Goal: Entertainment & Leisure: Consume media (video, audio)

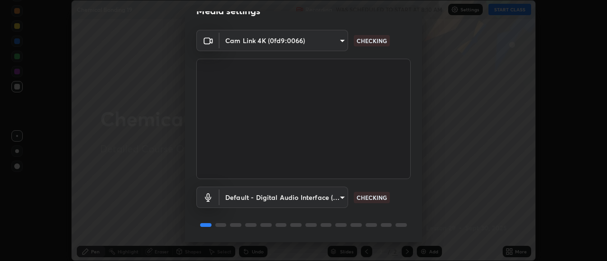
scroll to position [50, 0]
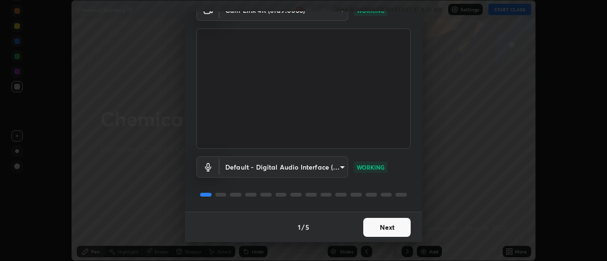
click at [380, 224] on button "Next" at bounding box center [386, 227] width 47 height 19
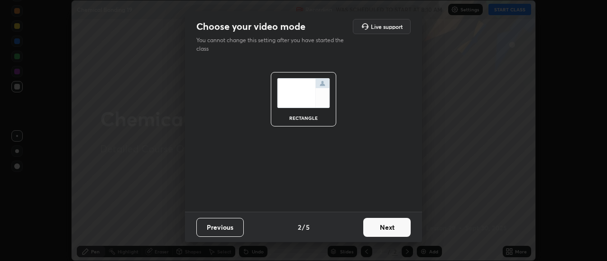
scroll to position [0, 0]
click at [379, 224] on button "Next" at bounding box center [386, 227] width 47 height 19
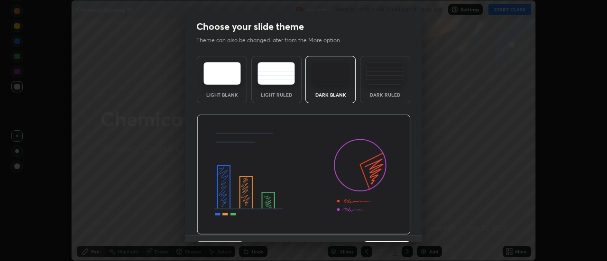
click at [379, 225] on img at bounding box center [304, 175] width 214 height 120
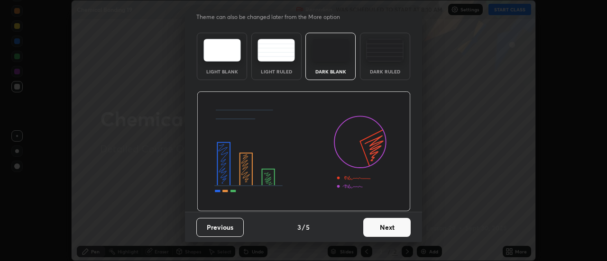
click at [380, 231] on button "Next" at bounding box center [386, 227] width 47 height 19
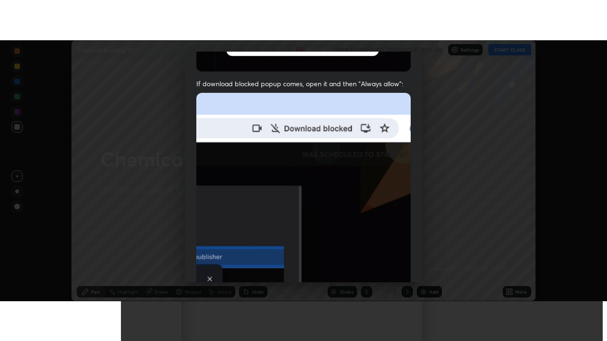
scroll to position [243, 0]
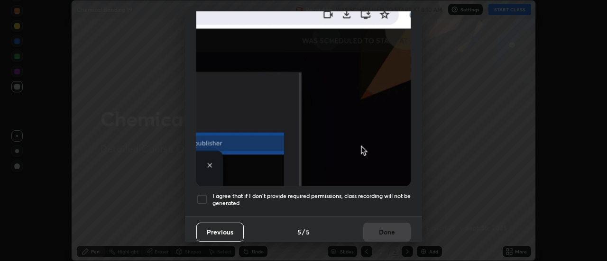
click at [205, 194] on div at bounding box center [201, 199] width 11 height 11
click at [380, 227] on button "Done" at bounding box center [386, 232] width 47 height 19
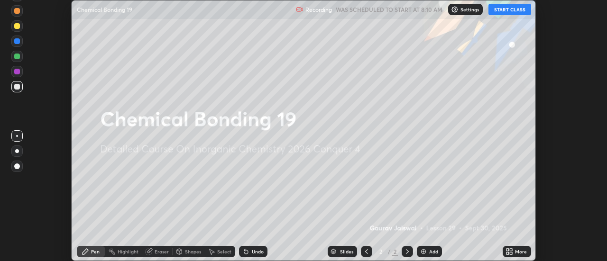
click at [512, 6] on button "START CLASS" at bounding box center [509, 9] width 43 height 11
click at [511, 253] on icon at bounding box center [511, 253] width 2 height 2
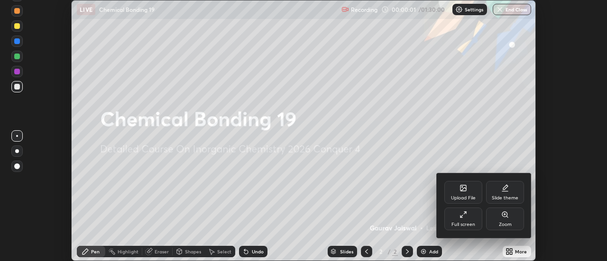
click at [462, 219] on div "Full screen" at bounding box center [463, 219] width 38 height 23
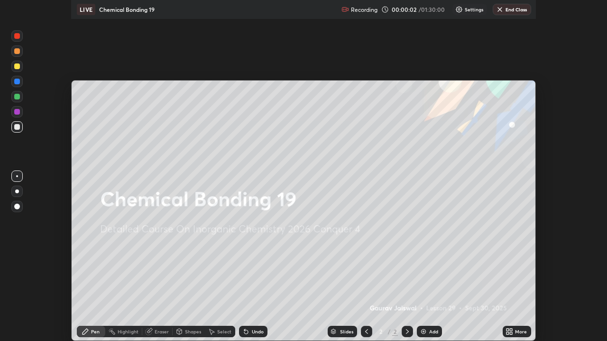
scroll to position [341, 607]
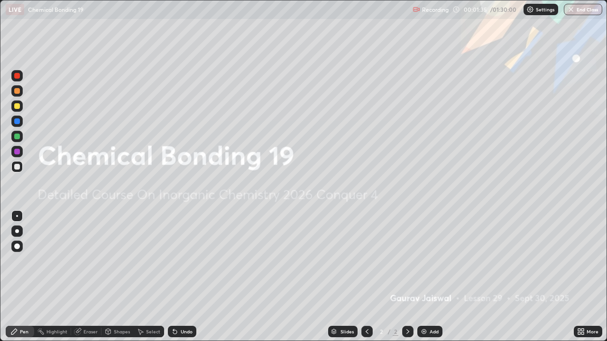
click at [437, 261] on div "Add" at bounding box center [434, 332] width 9 height 5
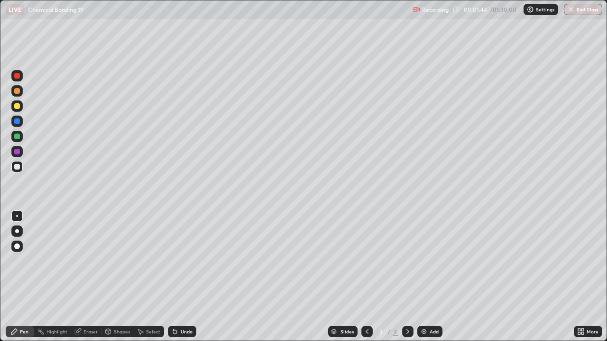
click at [16, 106] on div at bounding box center [17, 106] width 6 height 6
click at [17, 167] on div at bounding box center [17, 167] width 6 height 6
click at [177, 261] on icon at bounding box center [175, 332] width 8 height 8
click at [17, 124] on div at bounding box center [17, 122] width 6 height 6
click at [13, 167] on div at bounding box center [16, 166] width 11 height 11
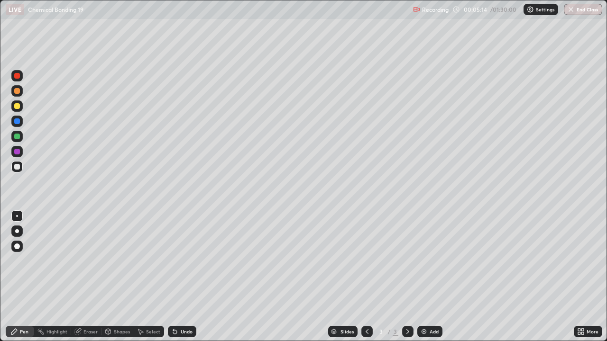
click at [18, 166] on div at bounding box center [17, 167] width 6 height 6
click at [19, 137] on div at bounding box center [17, 137] width 6 height 6
click at [179, 261] on div "Undo" at bounding box center [182, 331] width 28 height 11
click at [18, 167] on div at bounding box center [17, 167] width 6 height 6
click at [430, 261] on div "Add" at bounding box center [434, 332] width 9 height 5
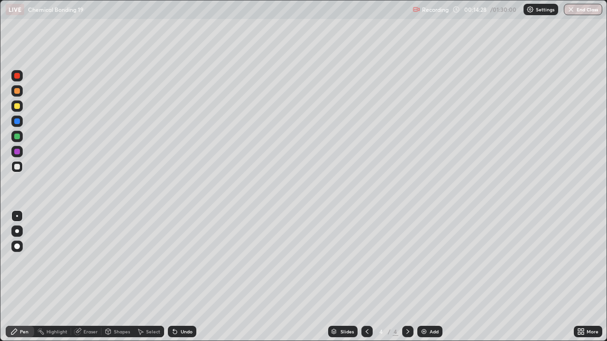
click at [17, 138] on div at bounding box center [17, 137] width 6 height 6
click at [431, 261] on div "Add" at bounding box center [434, 332] width 9 height 5
click at [18, 167] on div at bounding box center [17, 167] width 6 height 6
click at [183, 261] on div "Undo" at bounding box center [182, 331] width 28 height 11
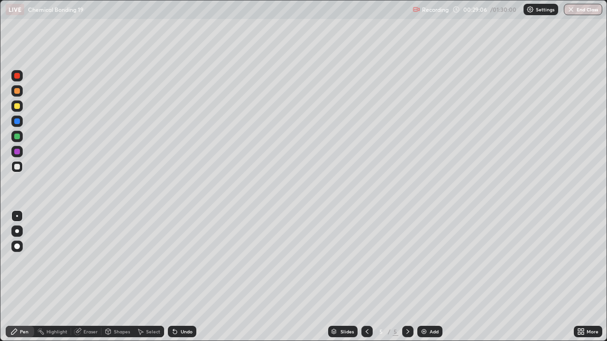
click at [426, 261] on img at bounding box center [424, 332] width 8 height 8
click at [18, 107] on div at bounding box center [17, 106] width 6 height 6
click at [178, 261] on div "Undo" at bounding box center [182, 331] width 28 height 11
click at [179, 261] on div "Undo" at bounding box center [182, 331] width 28 height 11
click at [178, 261] on div "Undo" at bounding box center [182, 331] width 28 height 11
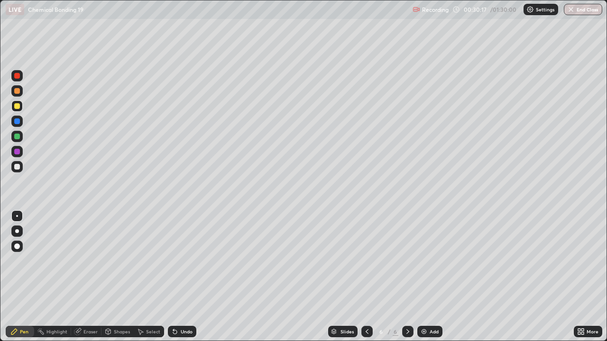
click at [179, 261] on div "Undo" at bounding box center [182, 331] width 28 height 11
click at [177, 261] on icon at bounding box center [175, 332] width 8 height 8
click at [181, 261] on div "Undo" at bounding box center [182, 331] width 28 height 11
click at [183, 261] on div "Undo" at bounding box center [182, 331] width 28 height 11
click at [426, 261] on img at bounding box center [424, 332] width 8 height 8
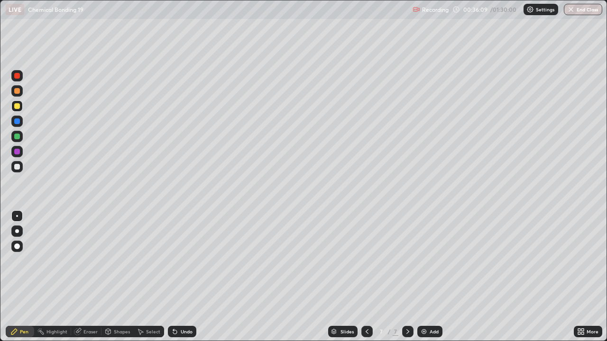
click at [19, 109] on div at bounding box center [17, 106] width 6 height 6
click at [176, 261] on div "Undo" at bounding box center [182, 331] width 28 height 11
click at [17, 169] on div at bounding box center [17, 167] width 6 height 6
click at [437, 261] on div "Add" at bounding box center [429, 331] width 25 height 11
click at [183, 261] on div "Undo" at bounding box center [187, 332] width 12 height 5
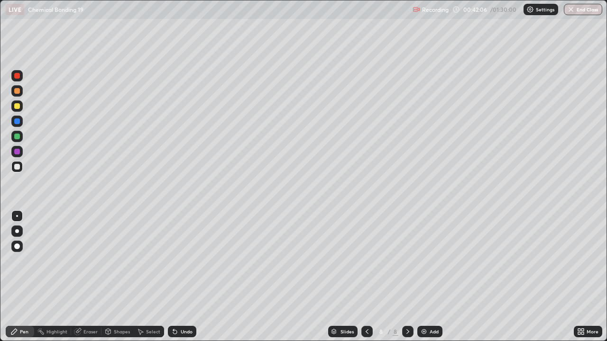
click at [16, 138] on div at bounding box center [17, 137] width 6 height 6
click at [21, 171] on div at bounding box center [16, 166] width 11 height 11
click at [182, 261] on div "Undo" at bounding box center [187, 332] width 12 height 5
click at [181, 261] on div "Undo" at bounding box center [187, 332] width 12 height 5
click at [177, 261] on icon at bounding box center [175, 332] width 8 height 8
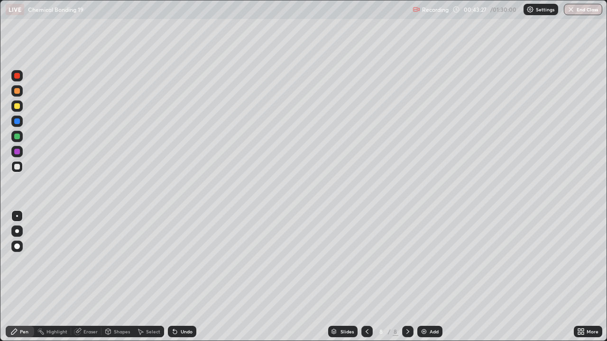
click at [181, 261] on div "Undo" at bounding box center [187, 332] width 12 height 5
click at [16, 109] on div at bounding box center [17, 106] width 6 height 6
click at [431, 261] on div "Add" at bounding box center [434, 332] width 9 height 5
click at [17, 167] on div at bounding box center [17, 167] width 6 height 6
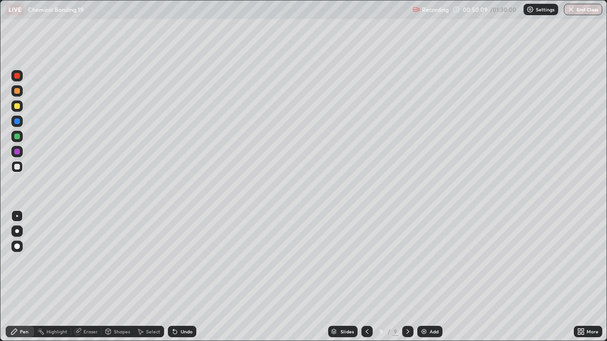
click at [183, 261] on div "Undo" at bounding box center [187, 332] width 12 height 5
click at [180, 261] on div "Undo" at bounding box center [182, 331] width 28 height 11
click at [177, 261] on div "Undo" at bounding box center [182, 331] width 28 height 11
click at [19, 108] on div at bounding box center [17, 106] width 6 height 6
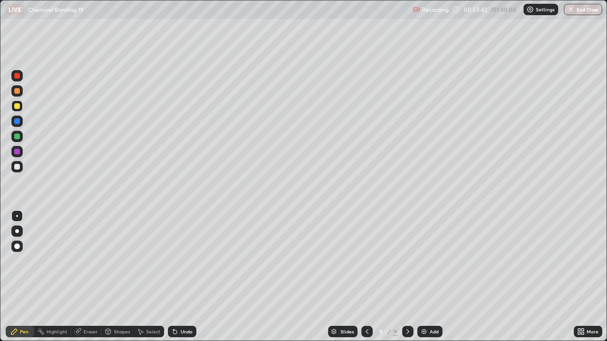
click at [17, 152] on div at bounding box center [17, 152] width 6 height 6
click at [18, 107] on div at bounding box center [17, 106] width 6 height 6
click at [435, 261] on div "Add" at bounding box center [434, 332] width 9 height 5
click at [177, 261] on icon at bounding box center [175, 332] width 8 height 8
click at [174, 261] on icon at bounding box center [175, 332] width 4 height 4
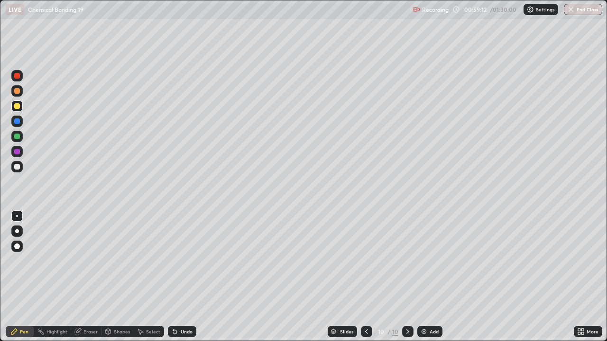
click at [177, 261] on icon at bounding box center [175, 332] width 8 height 8
click at [17, 167] on div at bounding box center [17, 167] width 6 height 6
click at [429, 261] on div "Add" at bounding box center [429, 331] width 25 height 11
click at [181, 261] on div "Undo" at bounding box center [187, 332] width 12 height 5
click at [184, 261] on div "Undo" at bounding box center [187, 332] width 12 height 5
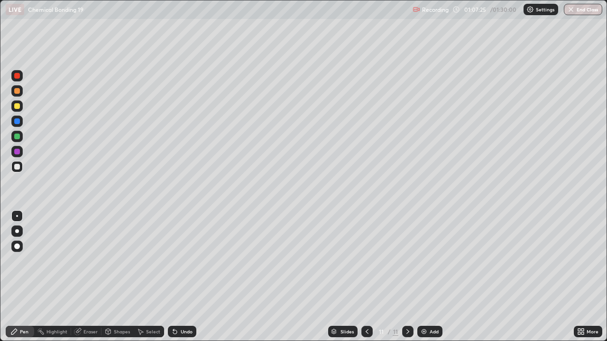
click at [438, 261] on div "Add" at bounding box center [429, 331] width 25 height 11
click at [16, 138] on div at bounding box center [17, 137] width 6 height 6
click at [15, 167] on div at bounding box center [17, 167] width 6 height 6
click at [186, 261] on div "Undo" at bounding box center [182, 331] width 28 height 11
click at [183, 261] on div "Undo" at bounding box center [182, 331] width 28 height 11
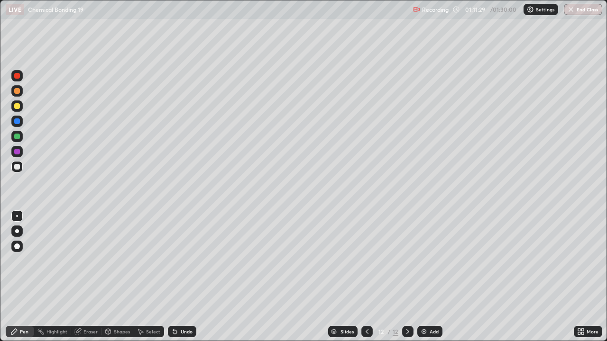
click at [369, 261] on div at bounding box center [366, 331] width 11 height 11
click at [369, 261] on div at bounding box center [366, 331] width 11 height 19
click at [405, 261] on icon at bounding box center [408, 332] width 8 height 8
click at [407, 261] on icon at bounding box center [408, 332] width 8 height 8
click at [406, 261] on icon at bounding box center [408, 332] width 8 height 8
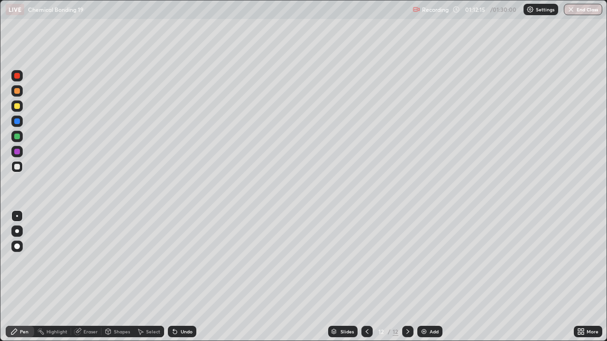
click at [422, 261] on img at bounding box center [424, 332] width 8 height 8
click at [182, 261] on div "Undo" at bounding box center [182, 331] width 28 height 11
click at [180, 261] on div "Undo" at bounding box center [182, 331] width 28 height 11
click at [177, 261] on icon at bounding box center [175, 332] width 8 height 8
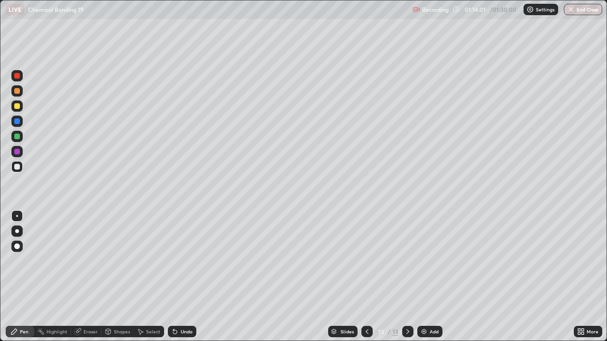
click at [181, 261] on div "Undo" at bounding box center [182, 331] width 28 height 11
click at [181, 261] on div "Undo" at bounding box center [187, 332] width 12 height 5
click at [180, 261] on div "Undo" at bounding box center [182, 331] width 28 height 11
click at [181, 261] on div "Undo" at bounding box center [182, 331] width 28 height 11
click at [182, 261] on div "Undo" at bounding box center [182, 331] width 28 height 11
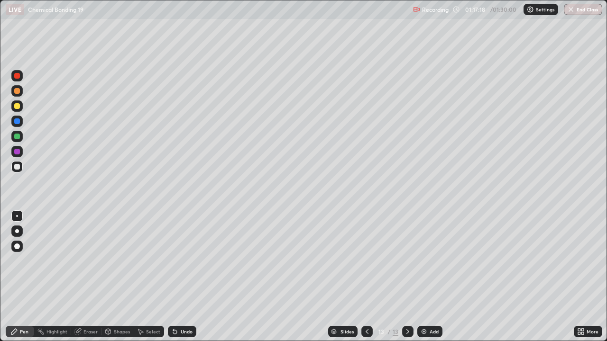
click at [181, 261] on div "Undo" at bounding box center [182, 331] width 28 height 11
click at [180, 261] on div "Undo" at bounding box center [182, 331] width 28 height 11
click at [179, 261] on div "Undo" at bounding box center [182, 331] width 28 height 11
click at [178, 261] on div "Undo" at bounding box center [182, 331] width 28 height 11
click at [177, 261] on div "Undo" at bounding box center [182, 331] width 28 height 11
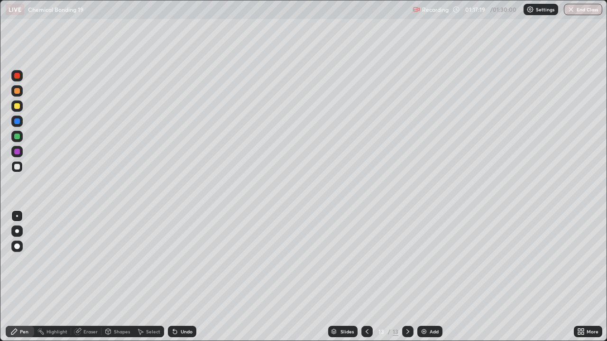
click at [178, 261] on div "Undo" at bounding box center [182, 331] width 28 height 11
click at [177, 261] on div "Undo" at bounding box center [182, 331] width 28 height 11
click at [367, 261] on icon at bounding box center [367, 332] width 3 height 5
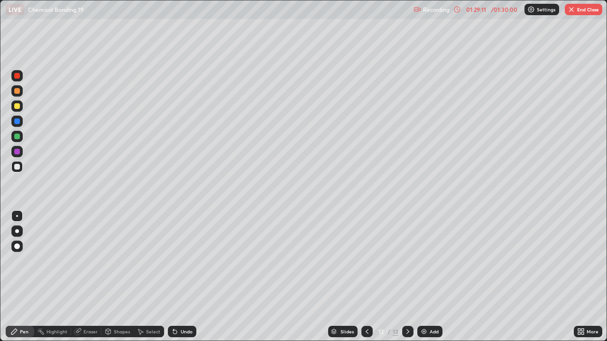
click at [367, 261] on icon at bounding box center [367, 332] width 8 height 8
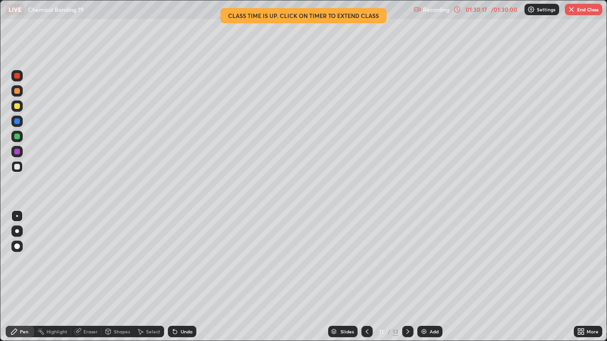
click at [407, 261] on icon at bounding box center [408, 332] width 8 height 8
click at [367, 261] on icon at bounding box center [367, 332] width 8 height 8
click at [365, 261] on icon at bounding box center [367, 332] width 8 height 8
click at [585, 11] on button "End Class" at bounding box center [583, 9] width 37 height 11
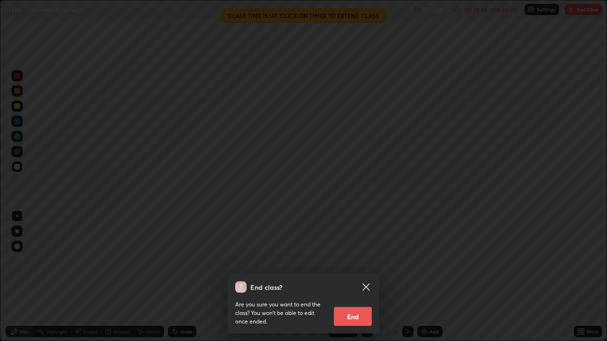
click at [363, 261] on button "End" at bounding box center [353, 316] width 38 height 19
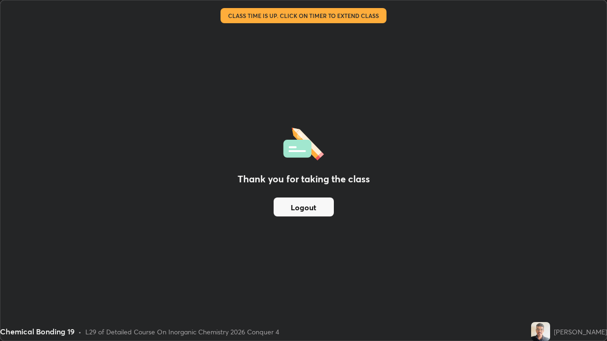
click at [317, 207] on button "Logout" at bounding box center [304, 207] width 60 height 19
